Goal: Check status

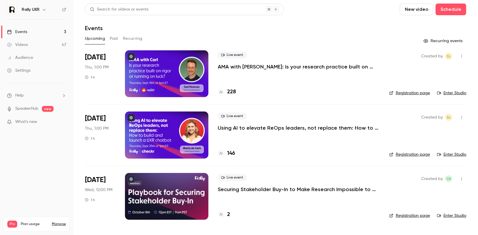
click at [239, 67] on p "AMA with [PERSON_NAME]: Is your research practice built on rigor or running on …" at bounding box center [299, 66] width 162 height 7
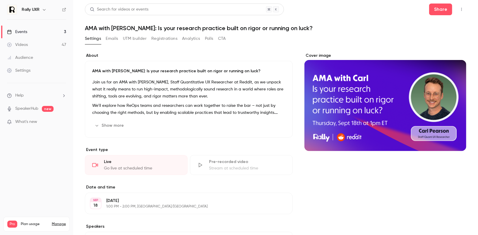
click at [171, 35] on button "Registrations" at bounding box center [164, 38] width 26 height 9
